Goal: Obtain resource: Obtain resource

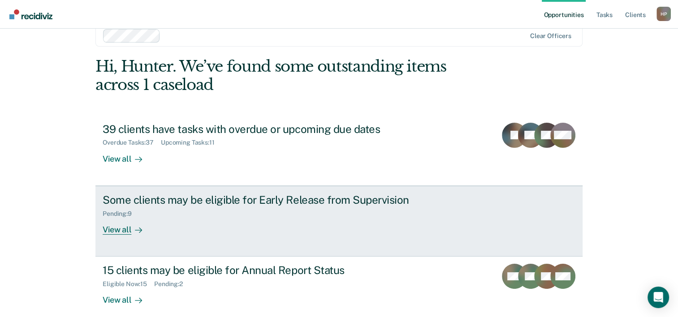
scroll to position [27, 0]
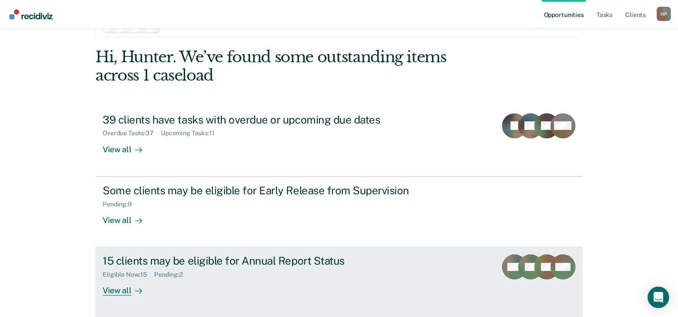
click at [318, 283] on div "15 clients may be eligible for Annual Report Status Eligible Now : 15 Pending :…" at bounding box center [271, 274] width 336 height 41
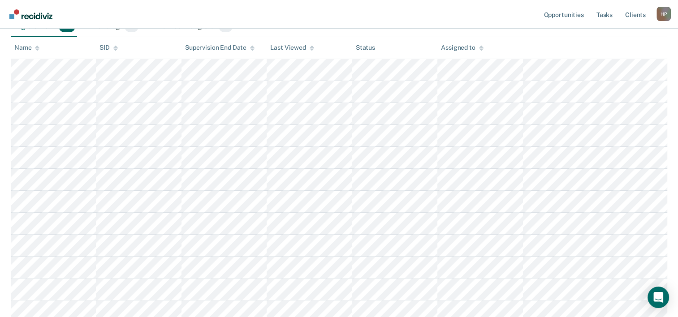
scroll to position [45, 0]
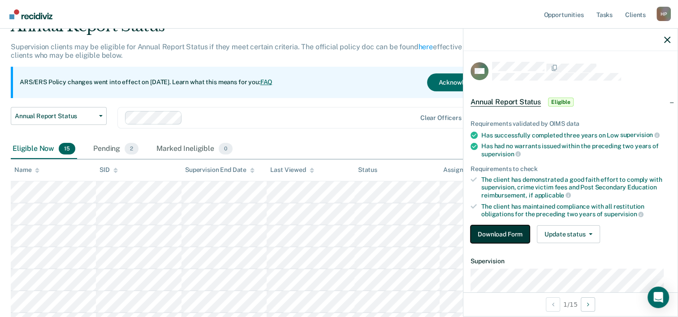
click at [497, 235] on button "Download Form" at bounding box center [499, 234] width 59 height 18
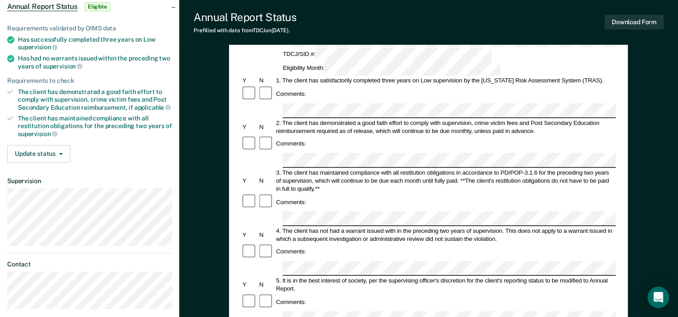
scroll to position [134, 0]
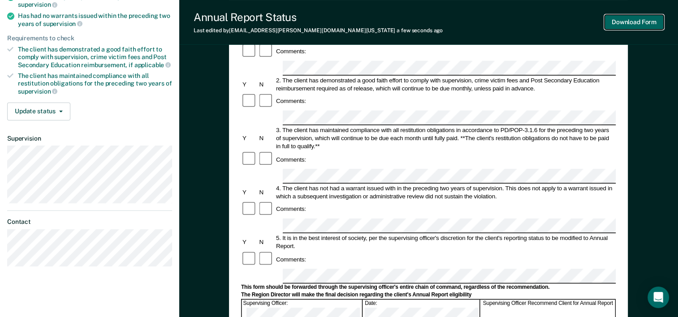
click at [632, 21] on button "Download Form" at bounding box center [633, 22] width 59 height 15
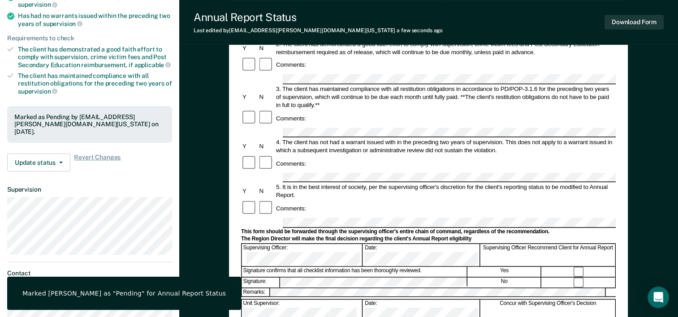
scroll to position [0, 0]
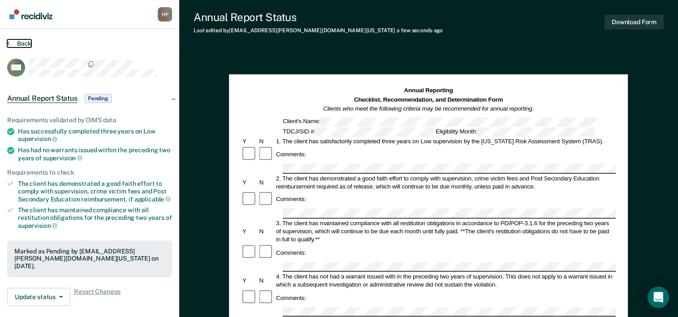
click at [21, 41] on button "Back" at bounding box center [19, 43] width 24 height 8
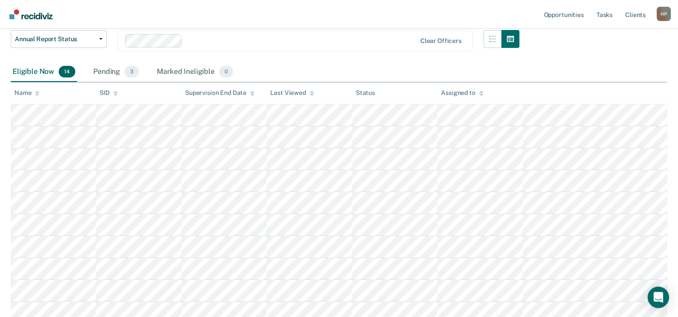
scroll to position [134, 0]
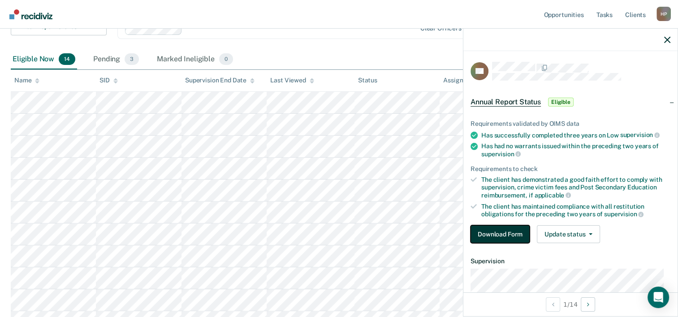
click at [494, 236] on button "Download Form" at bounding box center [499, 234] width 59 height 18
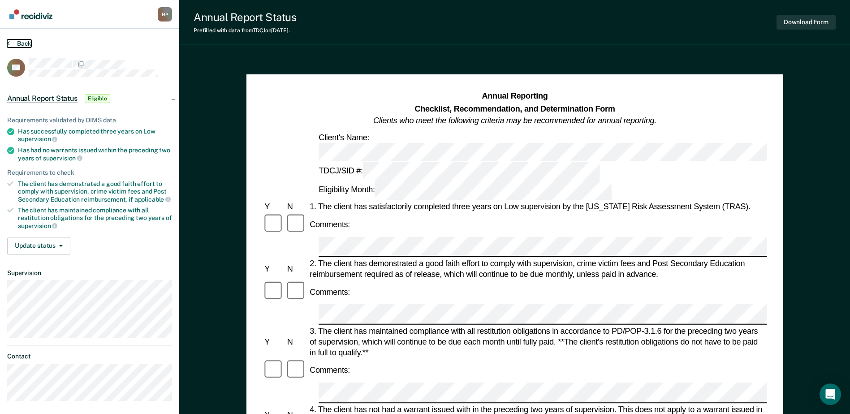
click at [24, 43] on button "Back" at bounding box center [19, 43] width 24 height 8
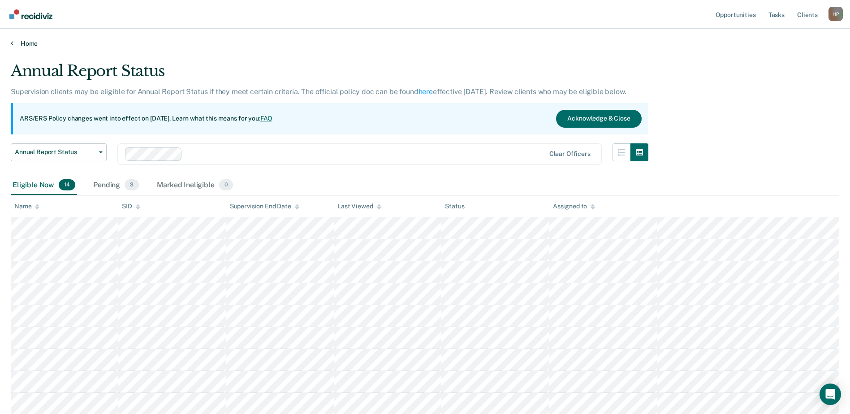
click at [29, 44] on link "Home" at bounding box center [425, 43] width 828 height 8
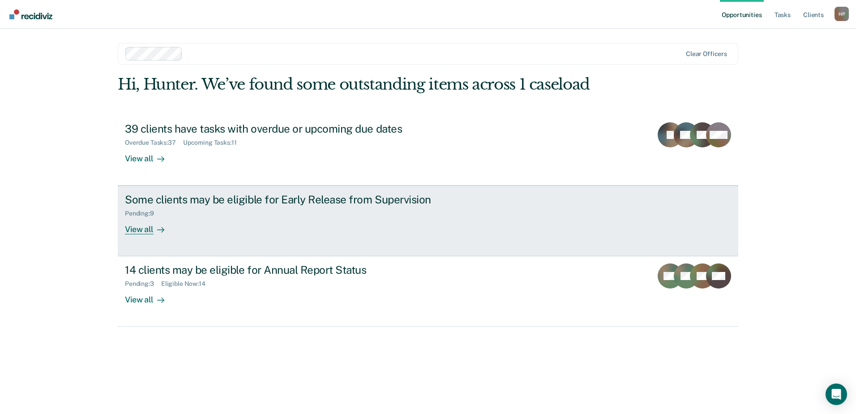
click at [189, 211] on div "Pending : 9" at bounding box center [282, 211] width 314 height 11
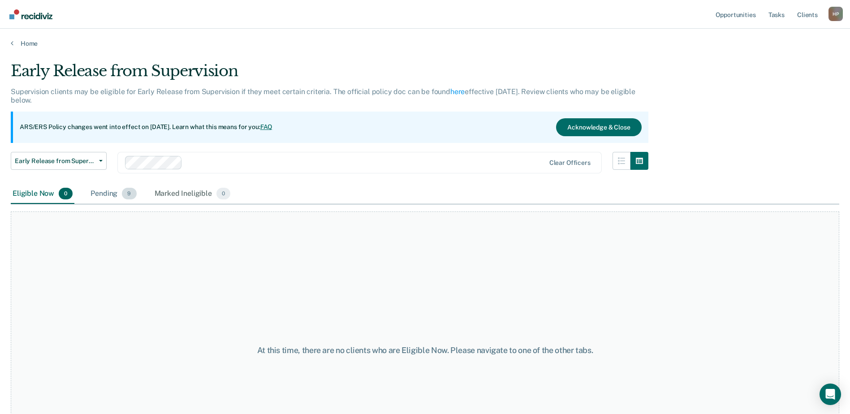
click at [112, 189] on div "Pending 9" at bounding box center [113, 194] width 49 height 20
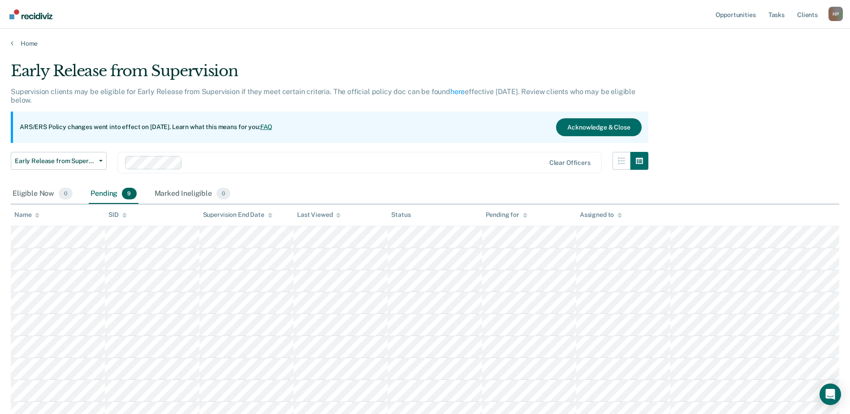
click at [437, 219] on th "Status" at bounding box center [434, 215] width 94 height 22
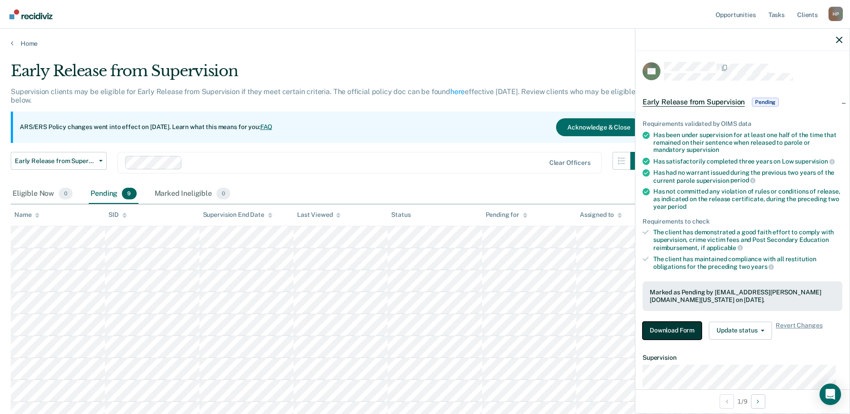
click at [653, 317] on button "Download Form" at bounding box center [671, 331] width 59 height 18
